Goal: Task Accomplishment & Management: Manage account settings

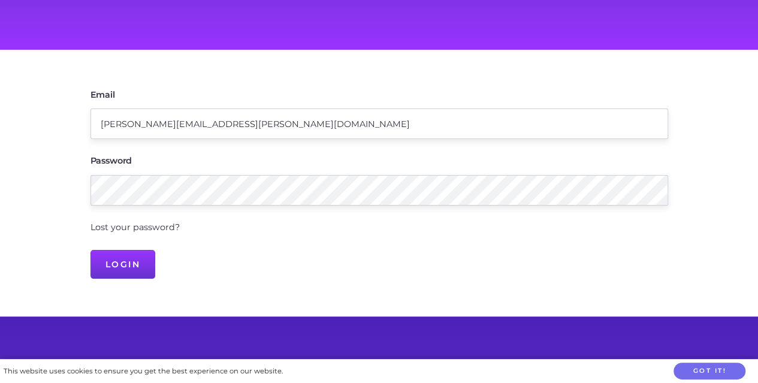
scroll to position [141, 0]
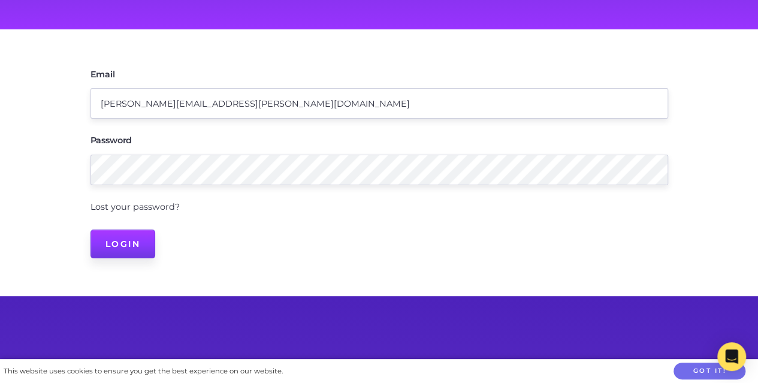
click at [128, 233] on input "Login" at bounding box center [122, 243] width 65 height 29
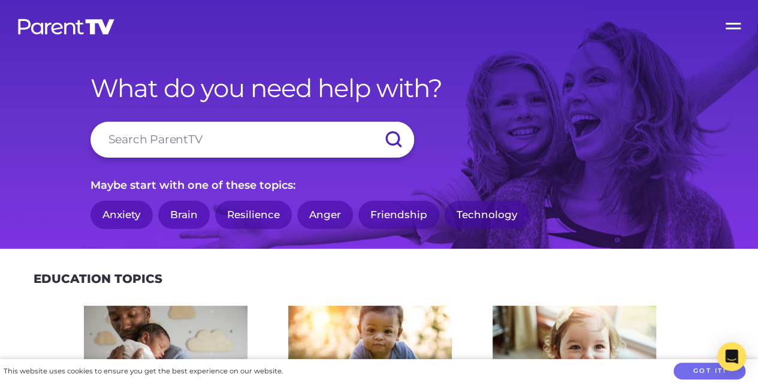
click at [723, 27] on label "Open Menu" at bounding box center [734, 24] width 48 height 48
click at [0, 0] on input "Open Menu" at bounding box center [0, 0] width 0 height 0
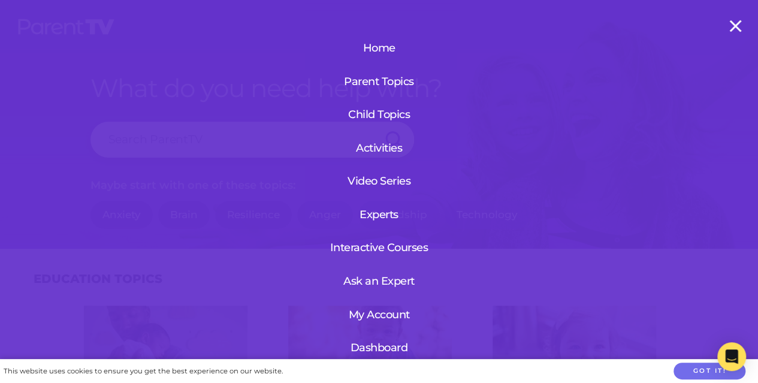
scroll to position [15, 0]
click at [372, 314] on link "My Account" at bounding box center [379, 314] width 73 height 31
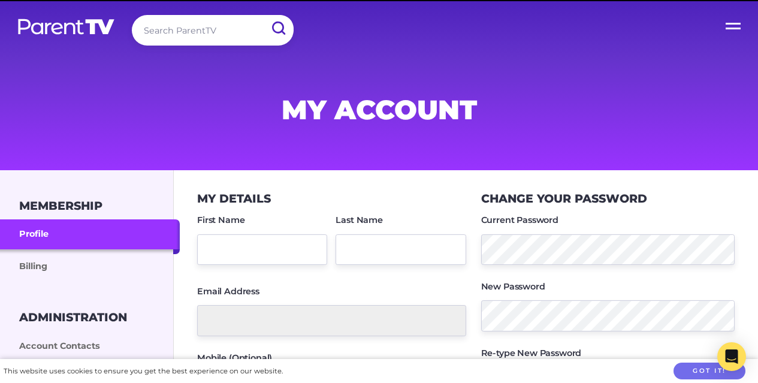
scroll to position [164, 0]
